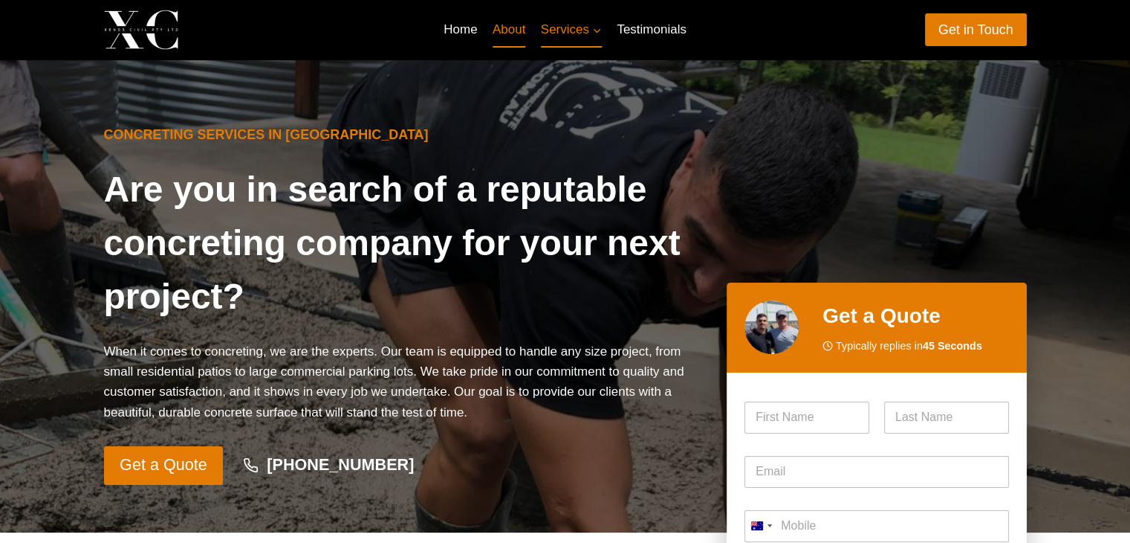
click at [499, 29] on link "About" at bounding box center [509, 30] width 48 height 36
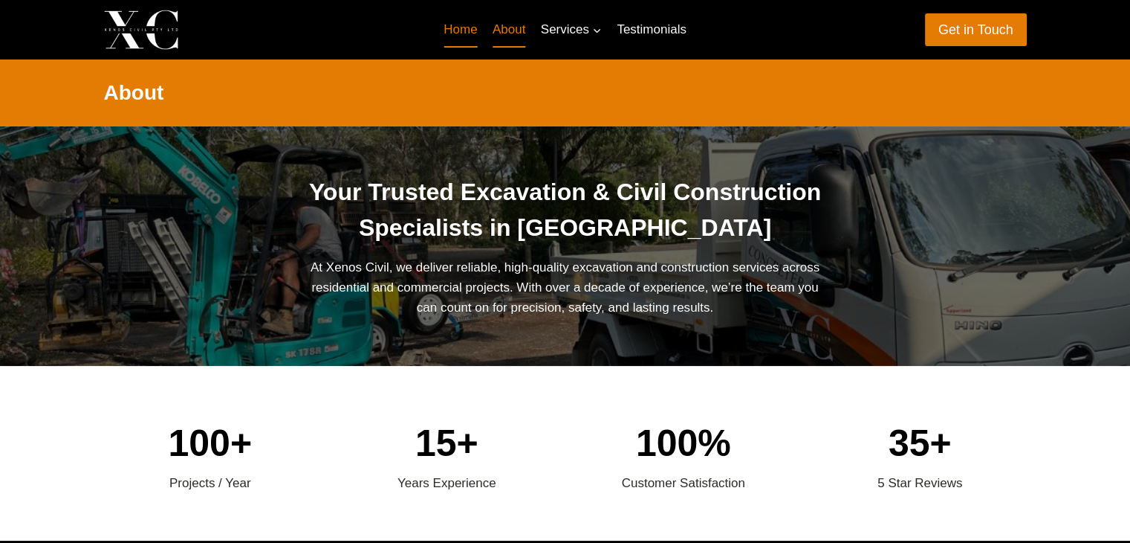
click at [452, 36] on link "Home" at bounding box center [460, 30] width 49 height 36
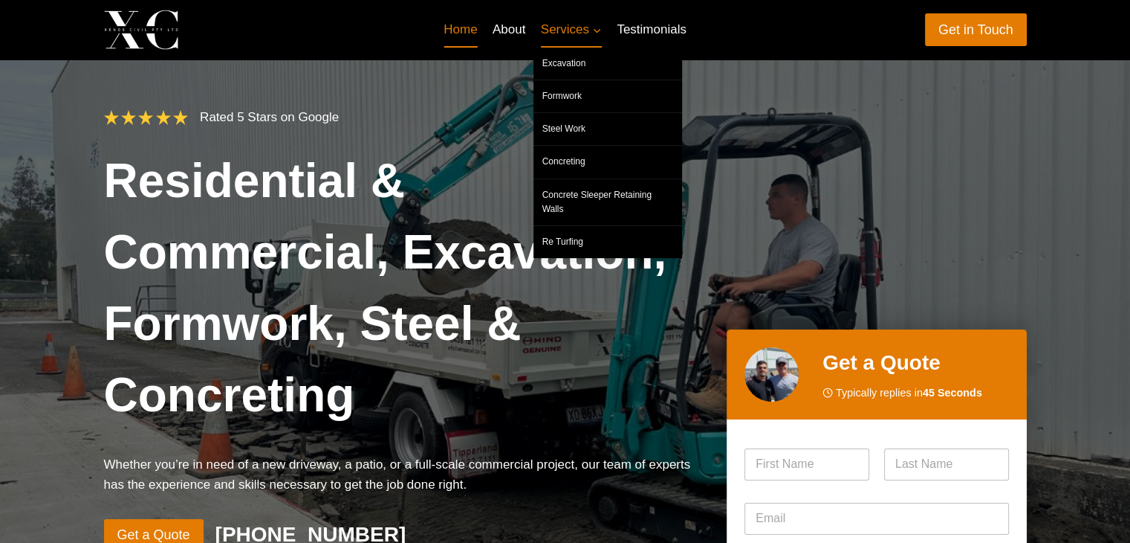
click at [577, 33] on span "Services Expand" at bounding box center [571, 29] width 61 height 20
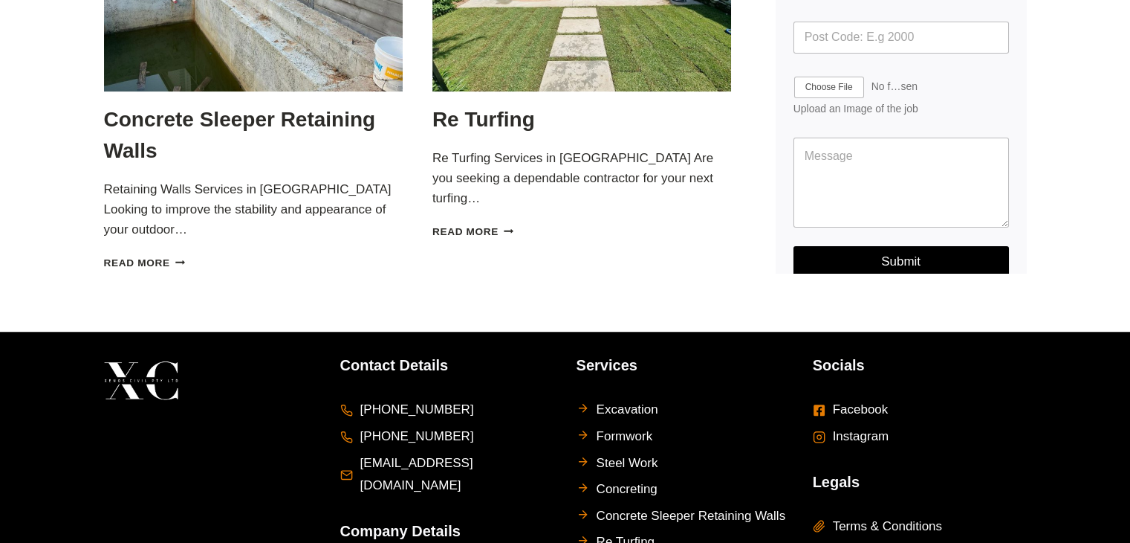
scroll to position [1315, 0]
